Goal: Information Seeking & Learning: Check status

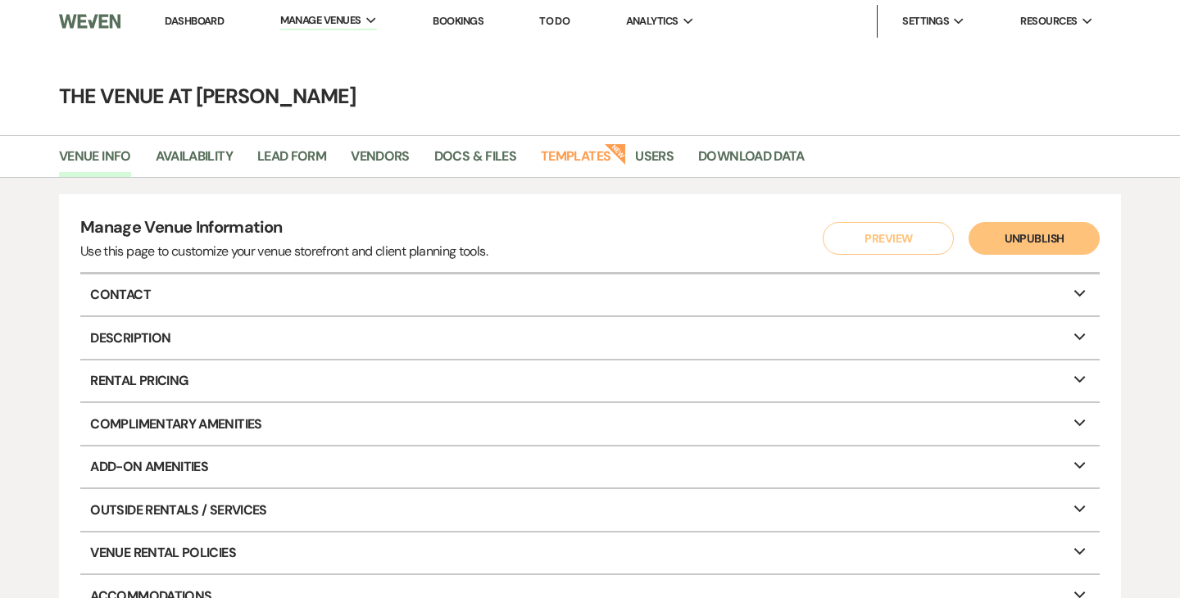
click at [197, 20] on link "Dashboard" at bounding box center [194, 21] width 59 height 14
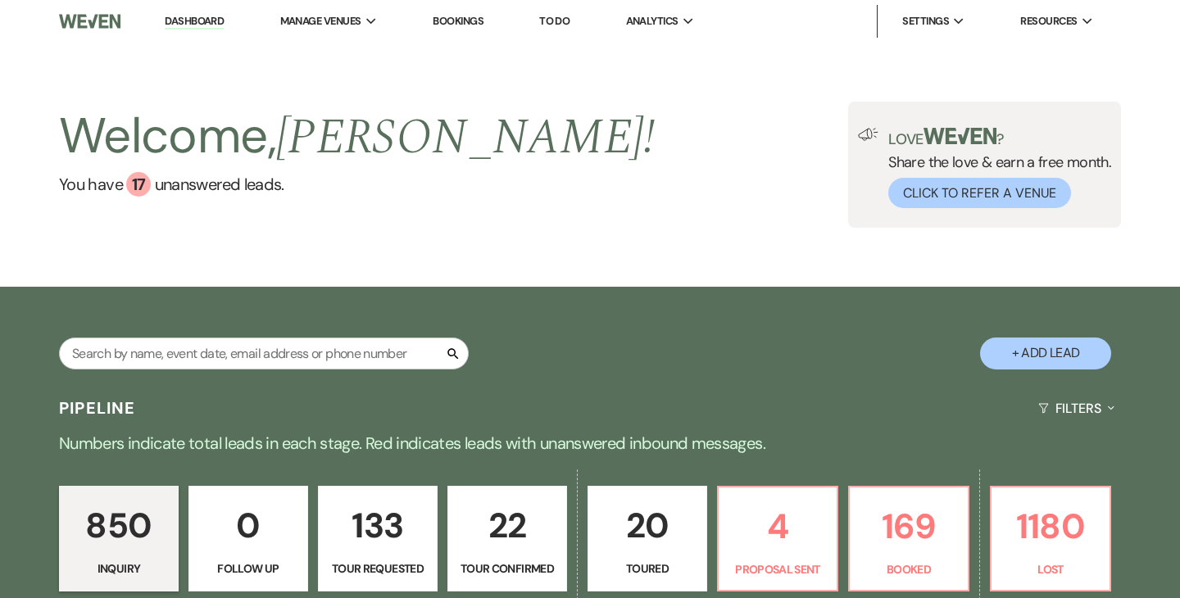
click at [678, 19] on span "Analytics" at bounding box center [652, 21] width 52 height 16
click at [0, 0] on li "The Venue at [PERSON_NAME]" at bounding box center [0, 0] width 0 height 0
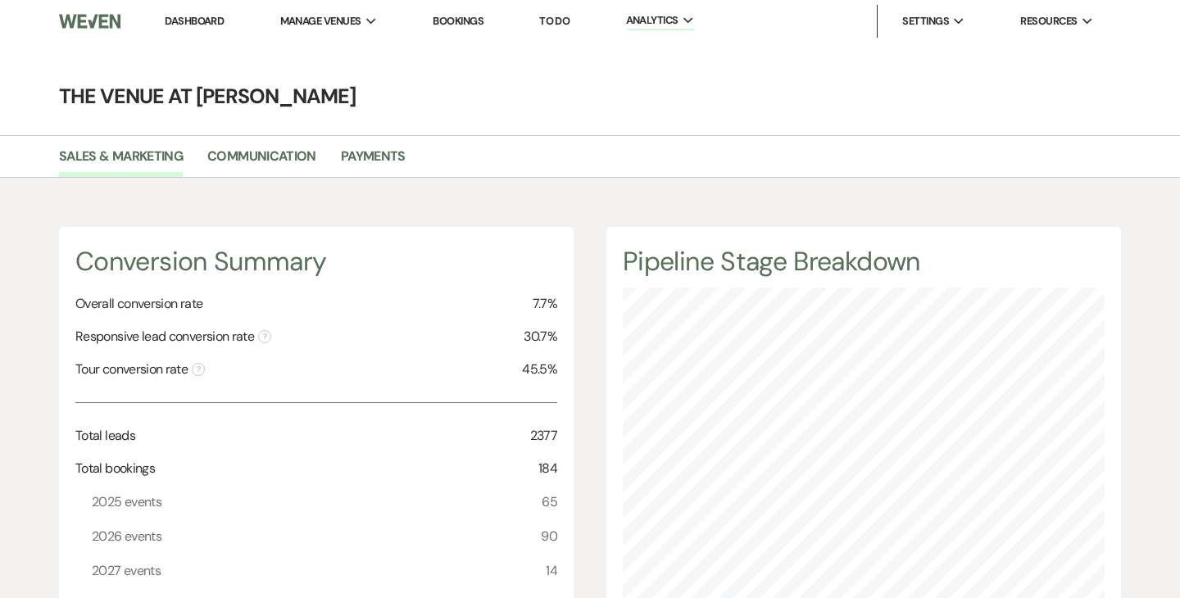
scroll to position [598, 1180]
click at [391, 156] on link "Payments" at bounding box center [373, 161] width 65 height 31
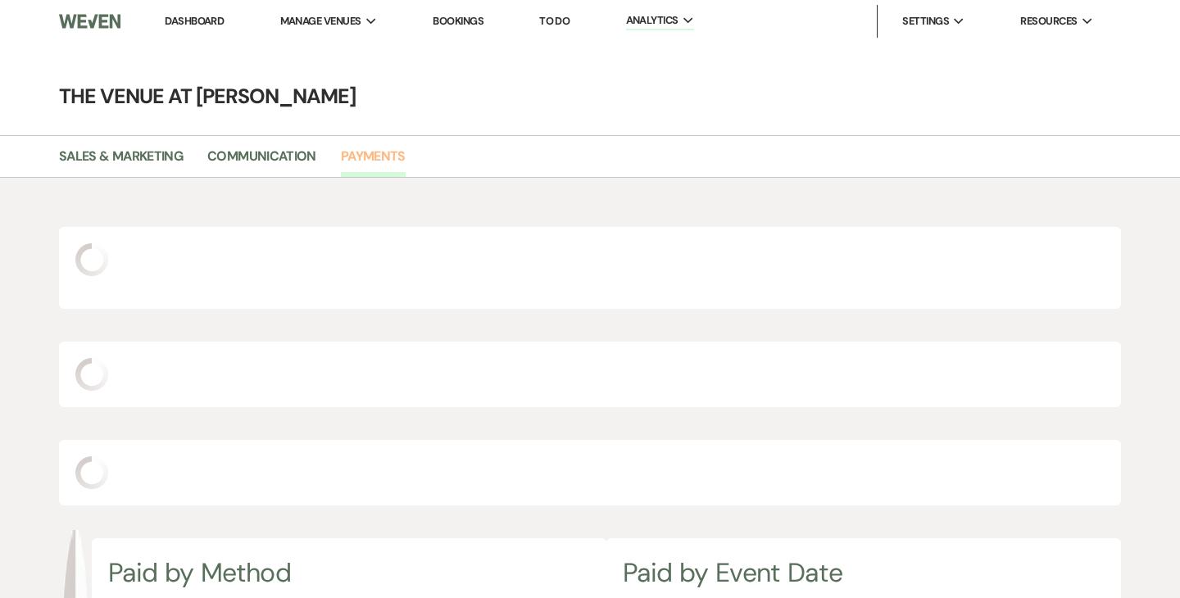
select select "2025"
